Goal: Information Seeking & Learning: Learn about a topic

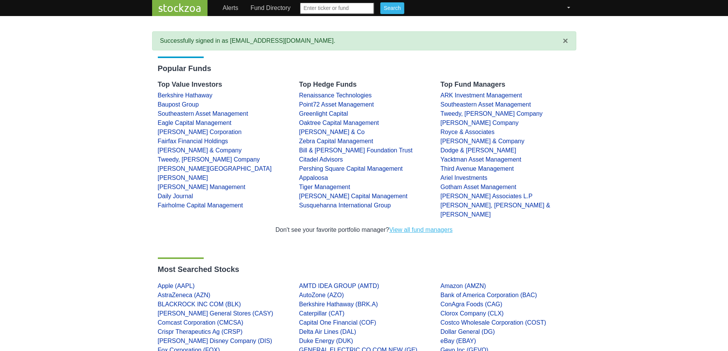
click at [433, 227] on link "View all fund managers" at bounding box center [420, 230] width 63 height 6
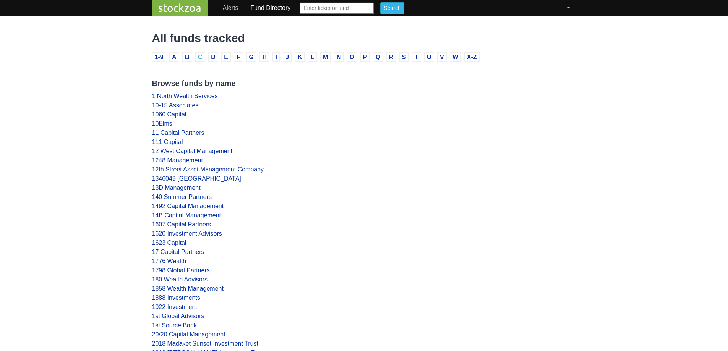
click at [201, 56] on link "C" at bounding box center [200, 57] width 10 height 10
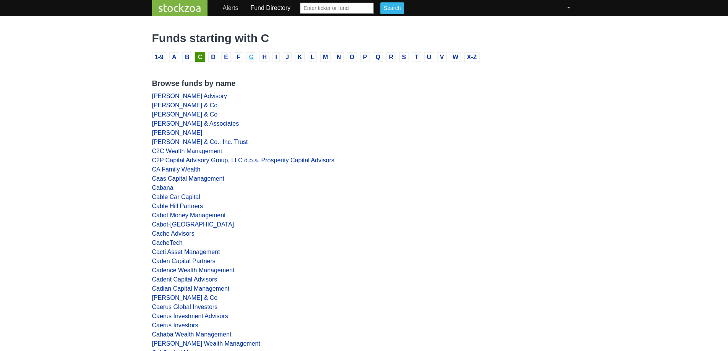
click at [253, 58] on link "G" at bounding box center [252, 57] width 10 height 10
click at [251, 55] on link "G" at bounding box center [252, 57] width 10 height 10
click at [251, 58] on link "G" at bounding box center [252, 57] width 10 height 10
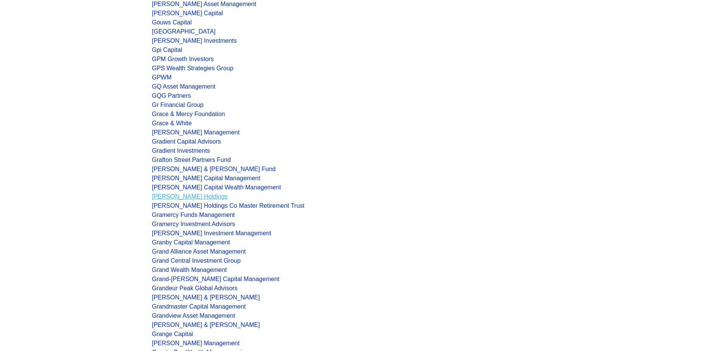
scroll to position [2752, 0]
click at [178, 95] on link "GQG Partners" at bounding box center [171, 96] width 39 height 6
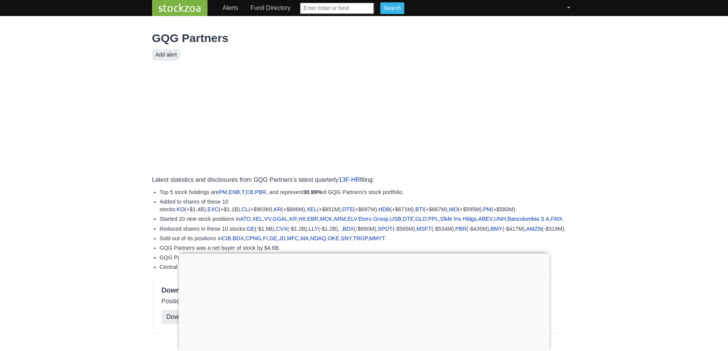
scroll to position [306, 0]
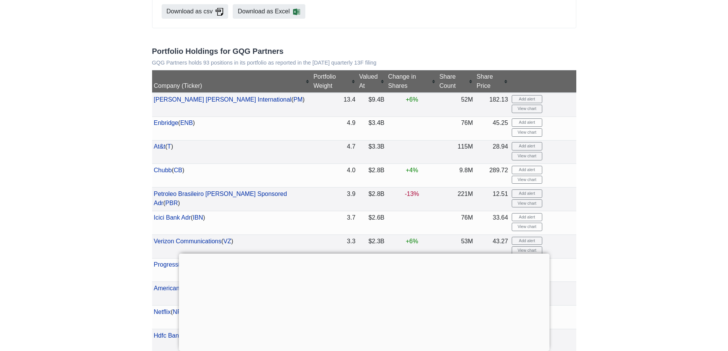
click at [552, 256] on form "Add alert View chart" at bounding box center [543, 246] width 63 height 19
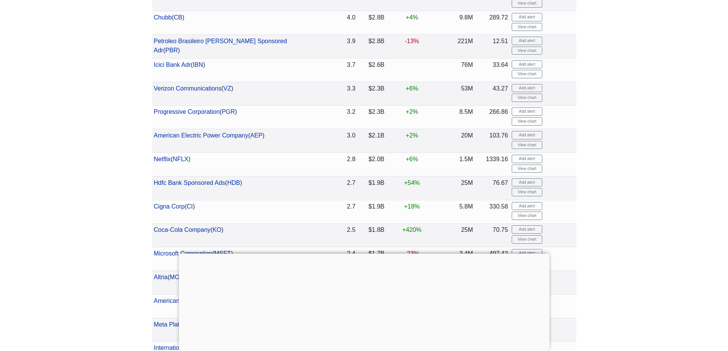
click at [364, 254] on div at bounding box center [364, 254] width 371 height 0
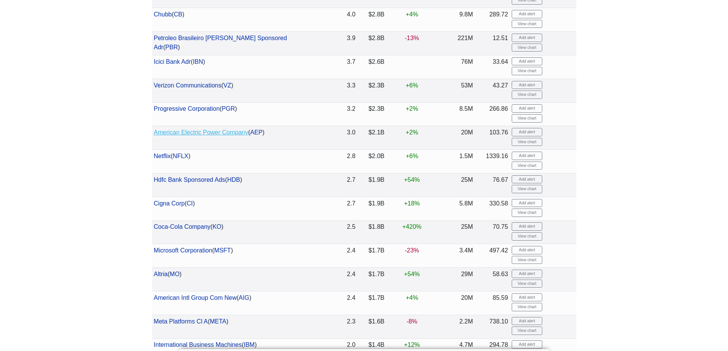
click at [230, 136] on link "American Electric Power Company" at bounding box center [201, 132] width 94 height 6
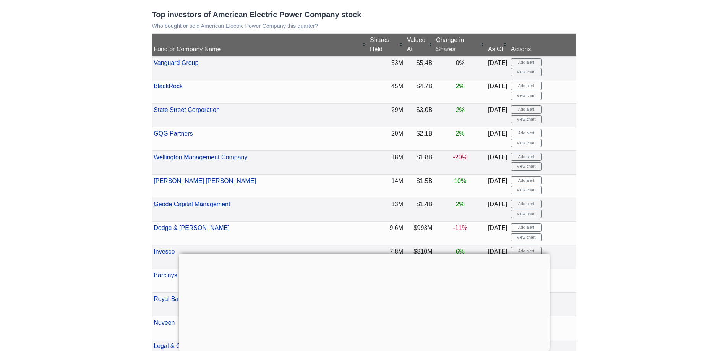
scroll to position [153, 0]
click at [361, 254] on div at bounding box center [364, 254] width 371 height 0
